Goal: Find specific page/section: Find specific page/section

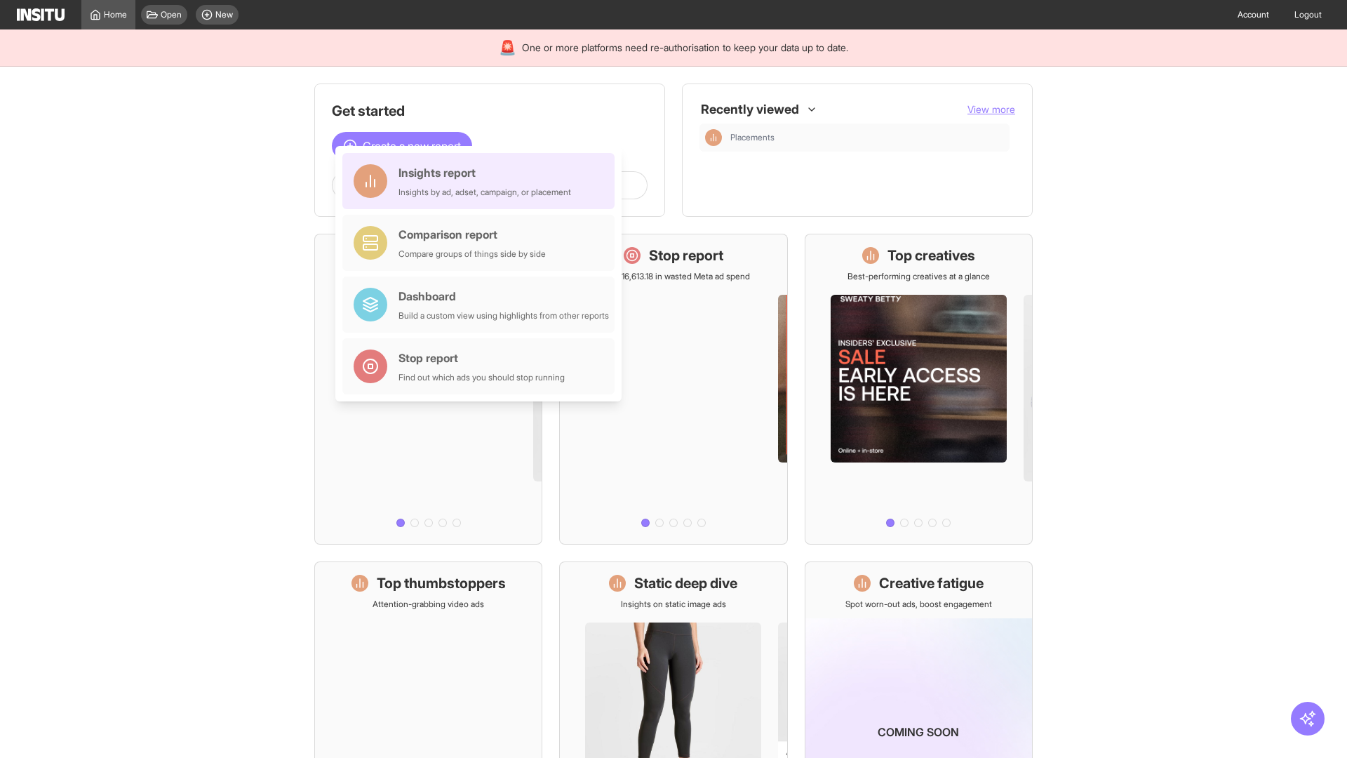
click at [482, 181] on div "Insights report Insights by ad, adset, campaign, or placement" at bounding box center [485, 181] width 173 height 34
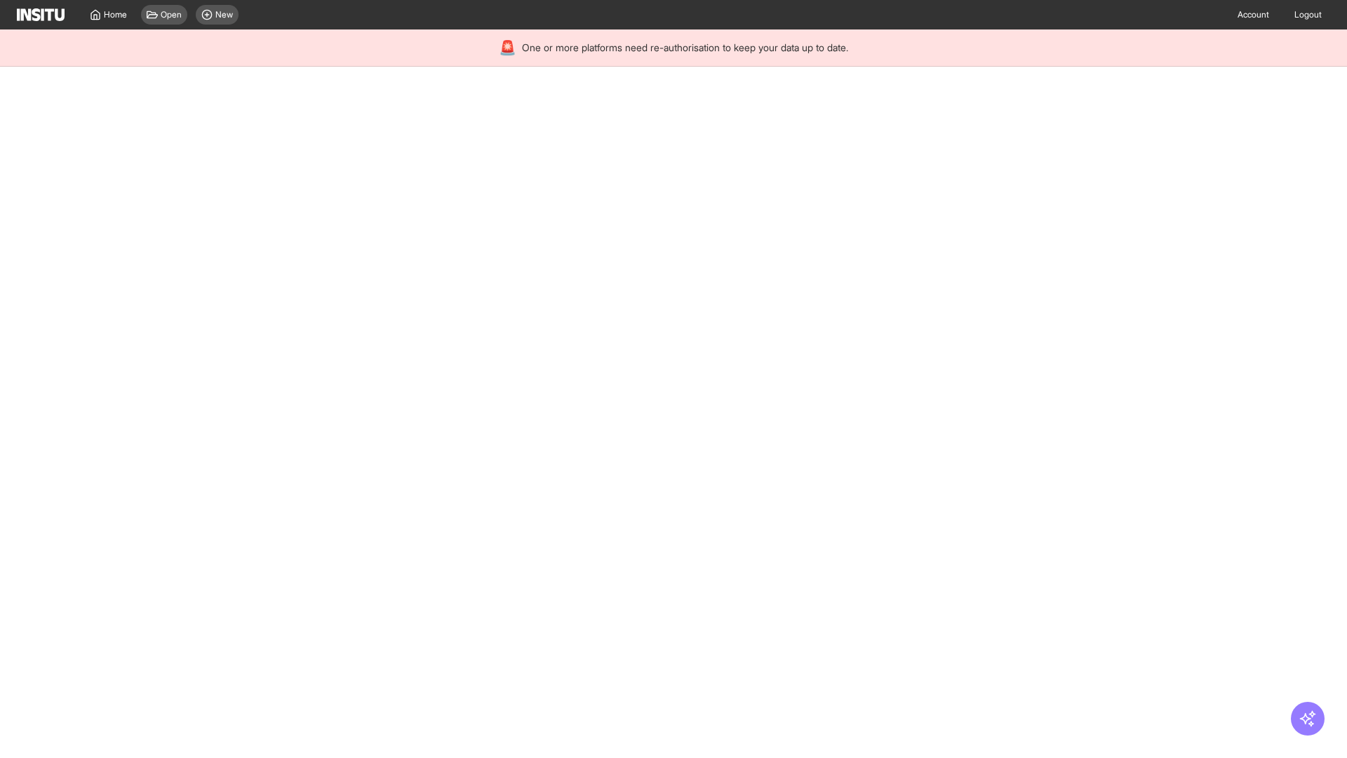
select select "**"
